Goal: Use online tool/utility: Utilize a website feature to perform a specific function

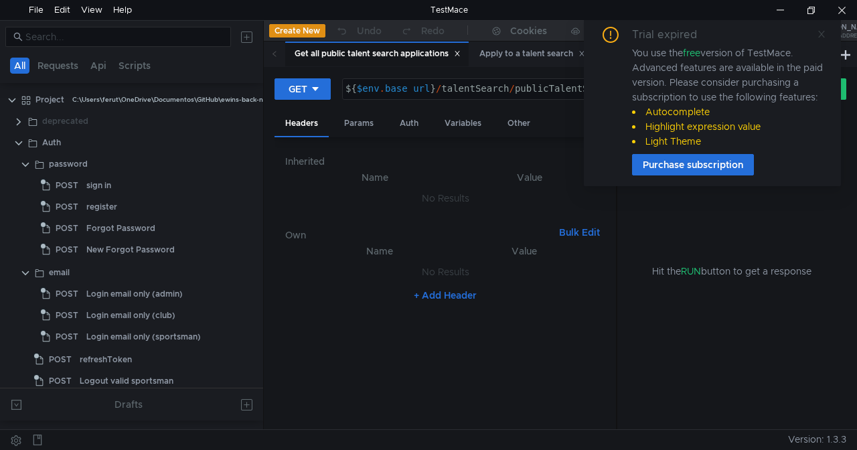
click at [823, 29] on icon at bounding box center [821, 33] width 9 height 9
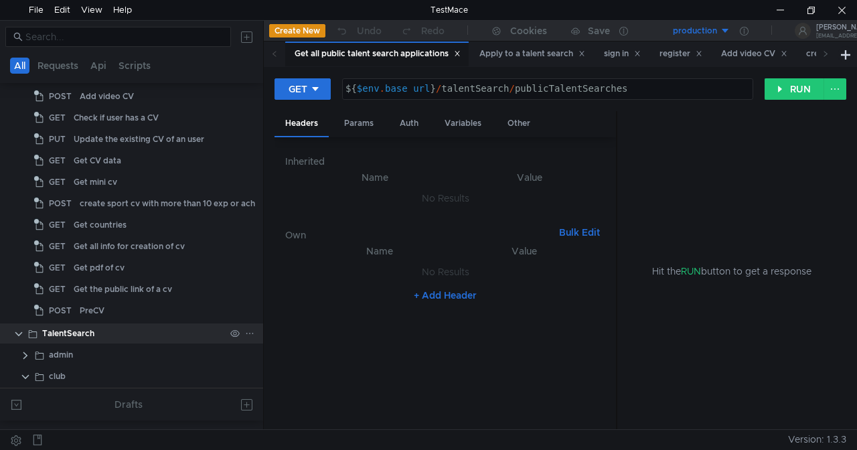
scroll to position [347, 0]
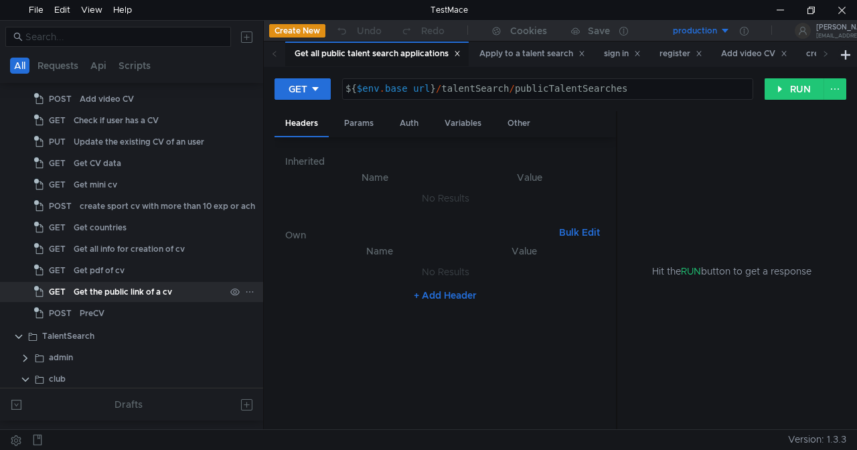
click at [160, 291] on div "Get the public link of a cv" at bounding box center [123, 292] width 98 height 20
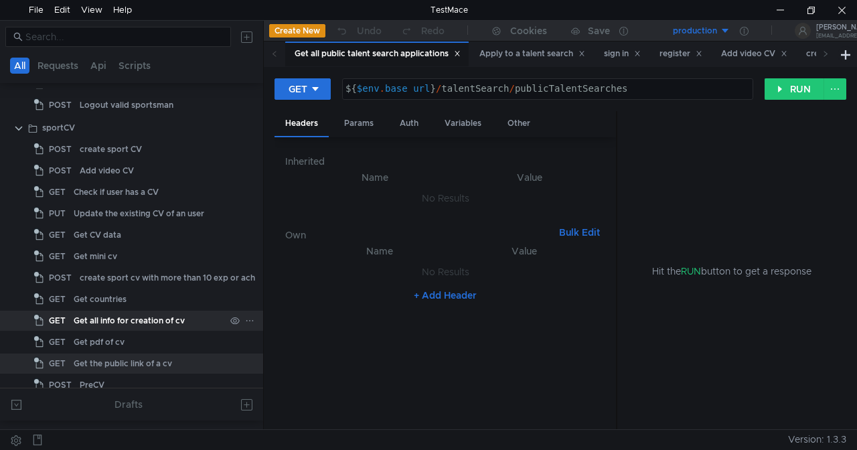
scroll to position [275, 0]
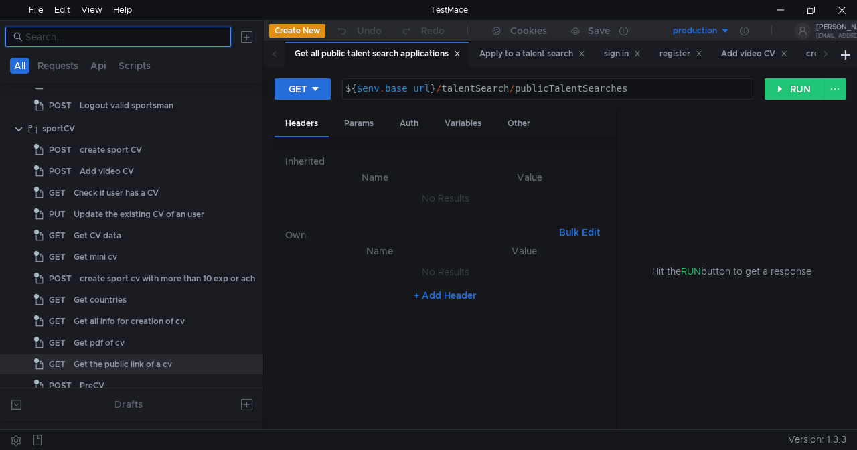
click at [139, 43] on input at bounding box center [123, 36] width 197 height 15
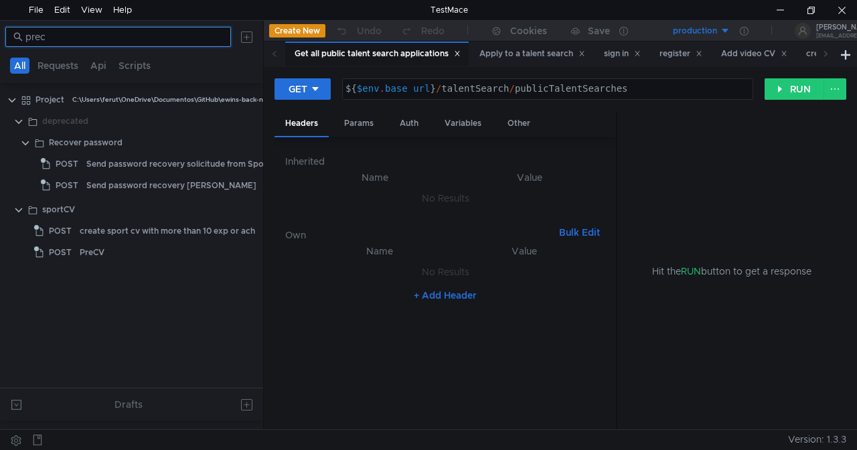
scroll to position [0, 0]
type input "precv"
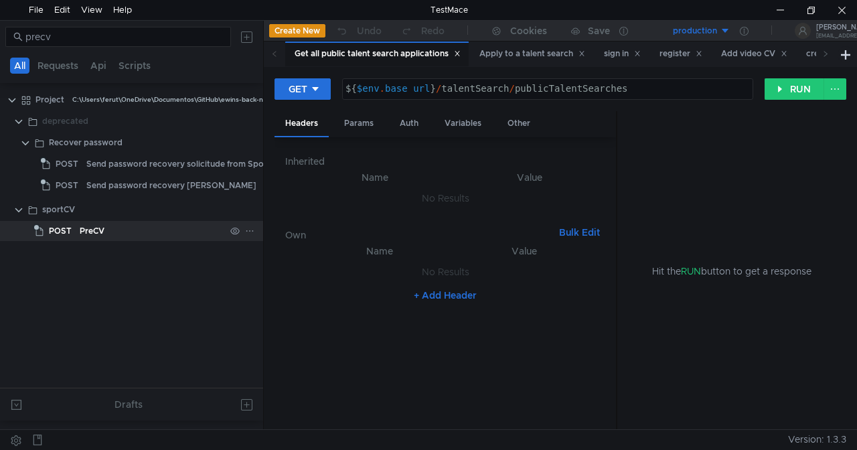
click at [132, 224] on div "PreCV" at bounding box center [152, 231] width 145 height 20
click at [127, 238] on div "PreCV" at bounding box center [152, 231] width 145 height 20
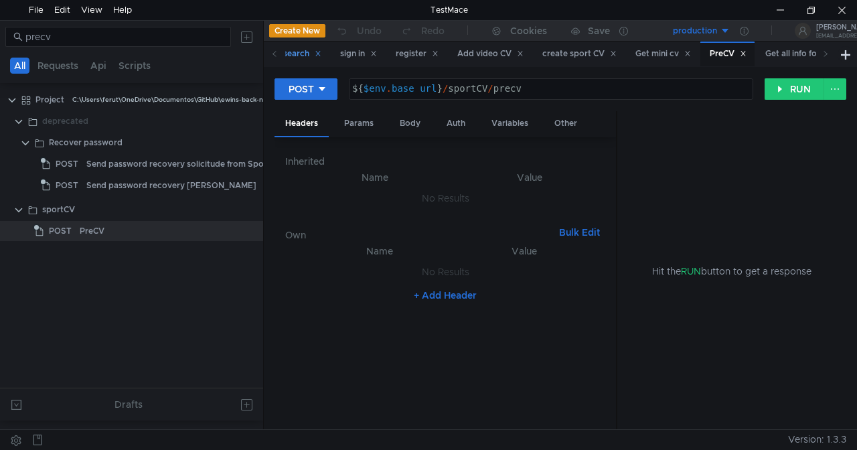
click at [327, 52] on div "Apply to a talent search" at bounding box center [267, 53] width 123 height 25
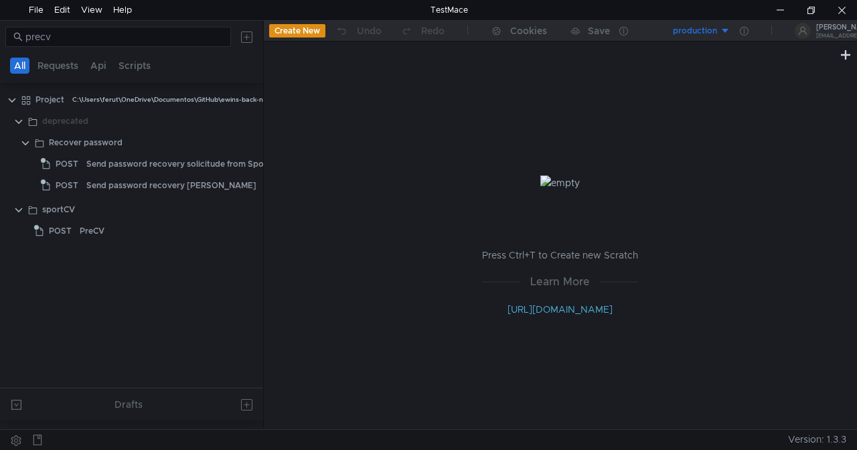
click at [266, 353] on div "Press Ctrl+T to Create new Scratch Learn More http://docs.testmace.com" at bounding box center [560, 246] width 593 height 366
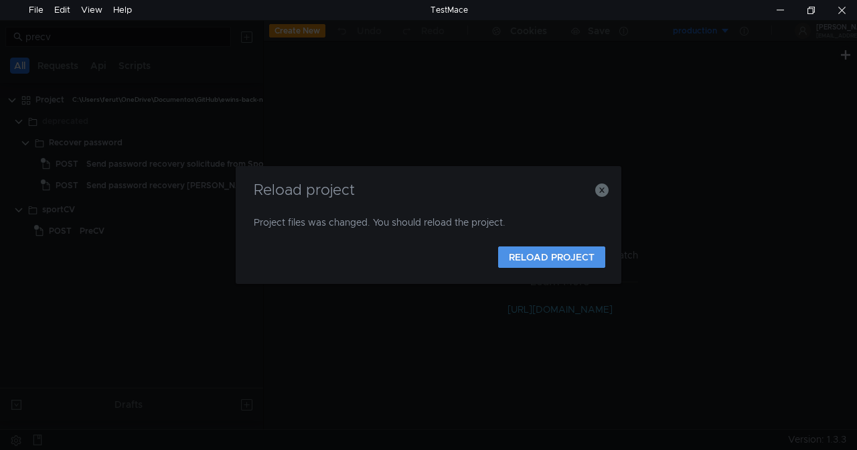
click at [539, 264] on button "RELOAD PROJECT" at bounding box center [551, 256] width 107 height 21
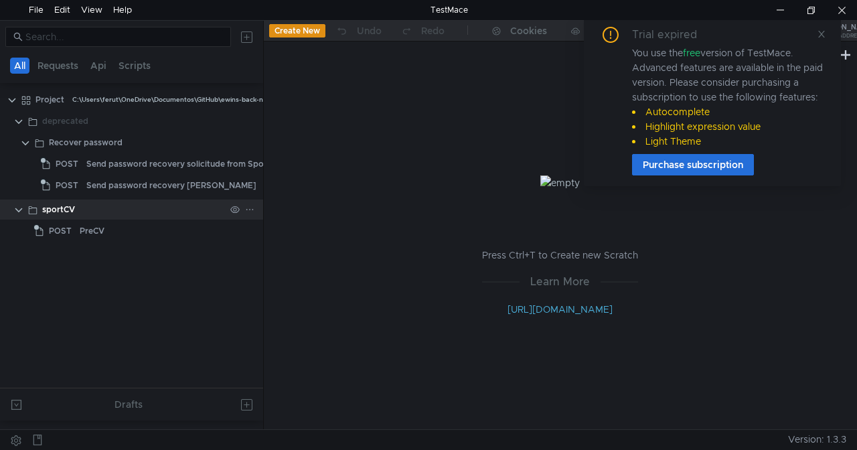
click at [20, 211] on clr-icon at bounding box center [18, 210] width 11 height 11
click at [89, 302] on tree-viewport "Project C:\Users\ferut\OneDrive\Documentos\GitHub\ewins-back-nest\docs\Project …" at bounding box center [131, 237] width 263 height 299
click at [818, 32] on icon at bounding box center [821, 33] width 9 height 9
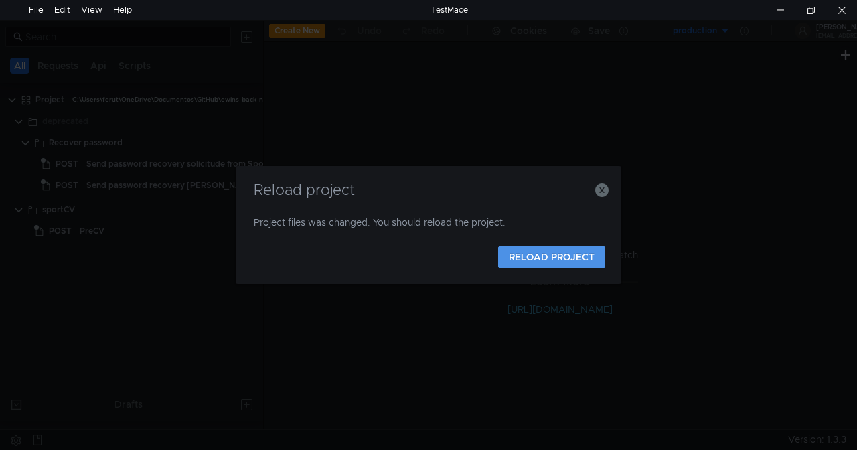
click at [547, 256] on button "RELOAD PROJECT" at bounding box center [551, 256] width 107 height 21
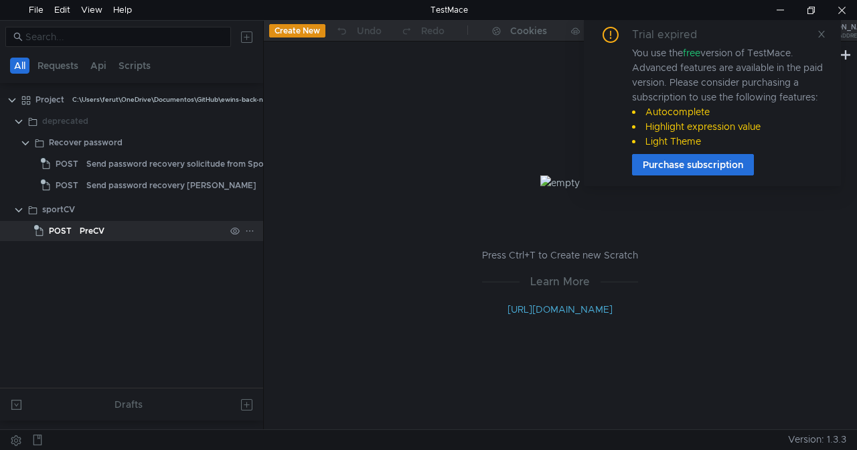
click at [124, 229] on div "PreCV" at bounding box center [152, 231] width 145 height 20
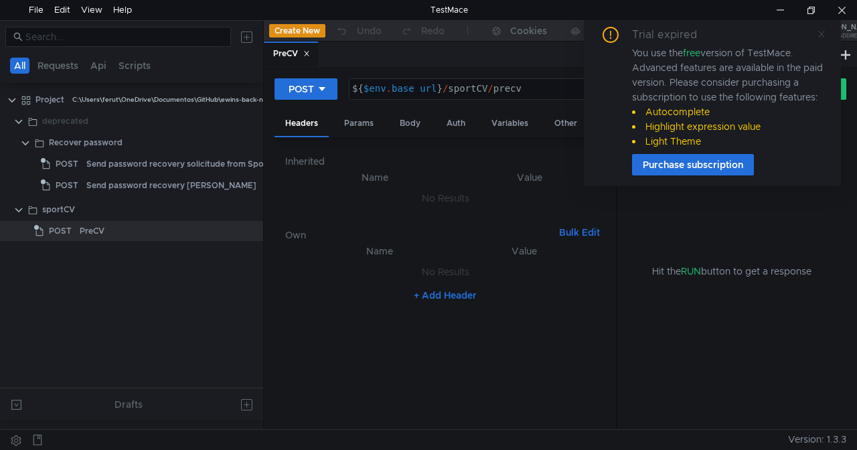
click at [819, 29] on icon at bounding box center [821, 33] width 9 height 9
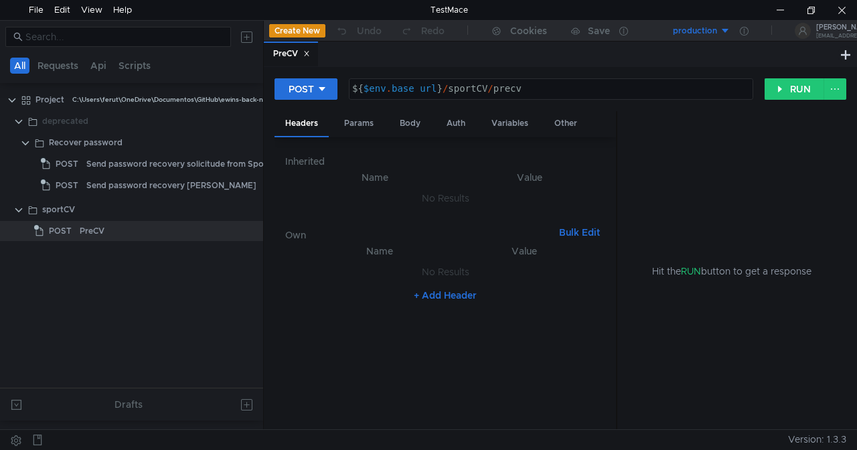
type textarea "${$env.base_url}/sportCV/precv"
drag, startPoint x: 447, startPoint y: 83, endPoint x: 533, endPoint y: 84, distance: 86.3
click at [533, 84] on div "${ $env . base_url } / sportCV / precv" at bounding box center [550, 89] width 403 height 20
click at [584, 365] on nz-table "Name Value No Results + Add Header" at bounding box center [445, 331] width 321 height 176
click at [130, 232] on div "PreCV" at bounding box center [152, 231] width 145 height 20
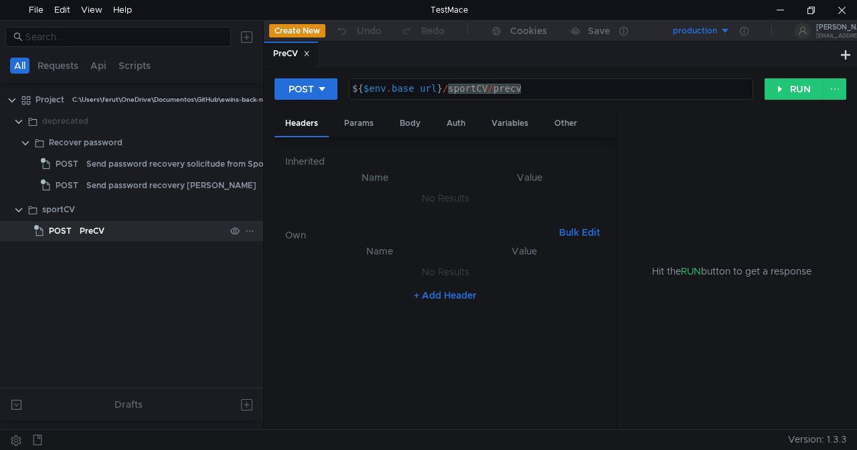
click at [130, 232] on div "PreCV" at bounding box center [152, 231] width 145 height 20
click at [361, 123] on div "Params" at bounding box center [358, 123] width 51 height 25
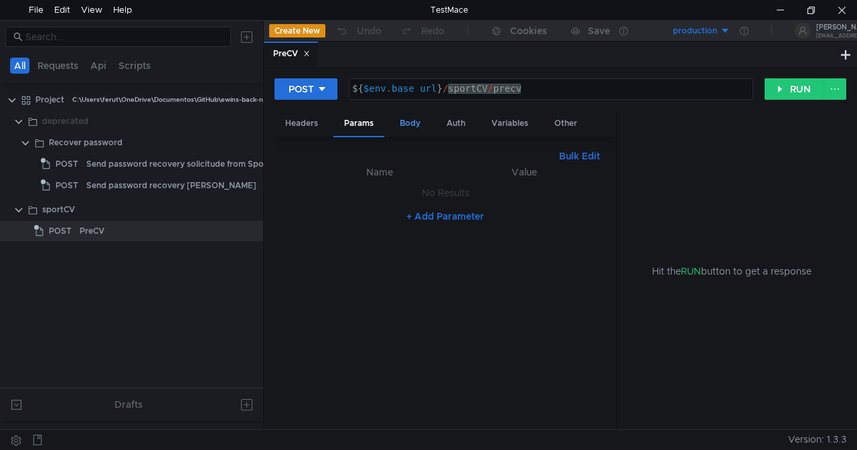
click at [400, 123] on div "Body" at bounding box center [410, 123] width 42 height 25
